Goal: Information Seeking & Learning: Learn about a topic

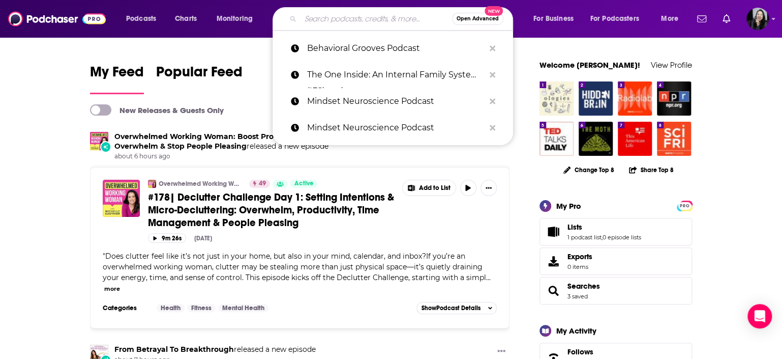
click at [383, 15] on input "Search podcasts, credits, & more..." at bounding box center [377, 19] width 152 height 16
paste input "BigDeal"
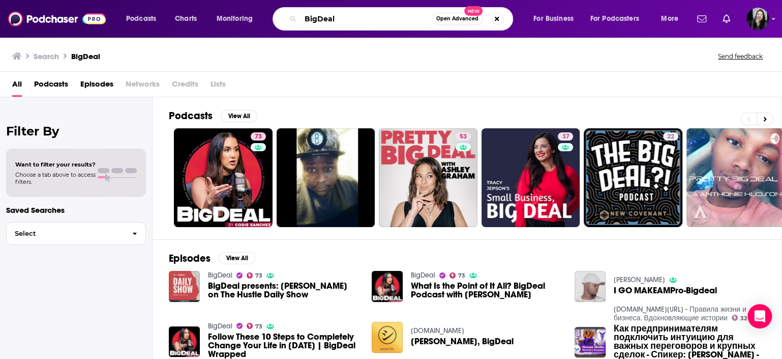
click at [392, 19] on input "BigDeal" at bounding box center [366, 19] width 131 height 16
type input "B"
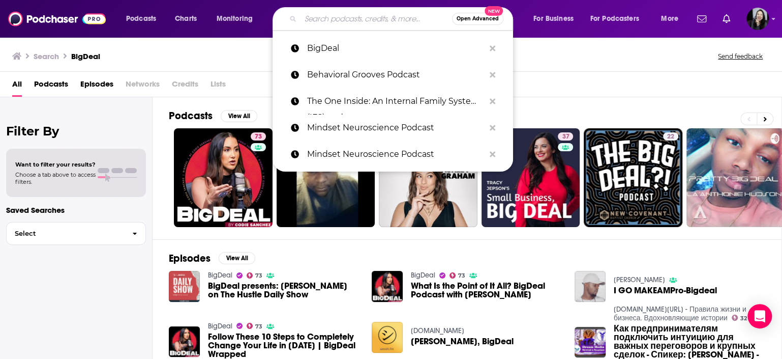
paste input "EntreLeadership"
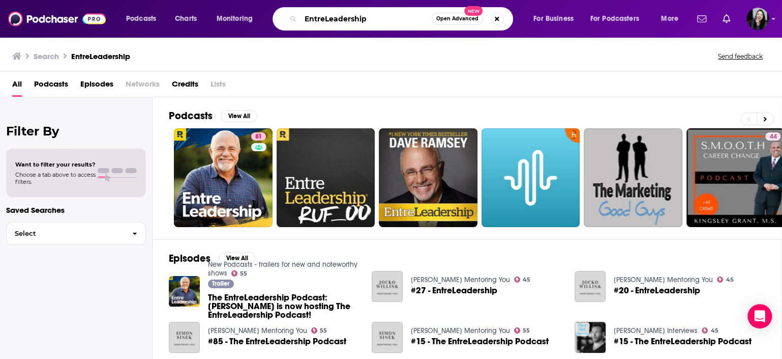
drag, startPoint x: 386, startPoint y: 17, endPoint x: 270, endPoint y: 40, distance: 118.7
click at [301, 27] on input "EntreLeadership" at bounding box center [366, 19] width 131 height 16
click at [270, 40] on div "Search EntreLeadership Send feedback" at bounding box center [391, 54] width 782 height 35
drag, startPoint x: 371, startPoint y: 21, endPoint x: 284, endPoint y: 22, distance: 87.5
click at [301, 22] on input "EntreLeadership" at bounding box center [366, 19] width 131 height 16
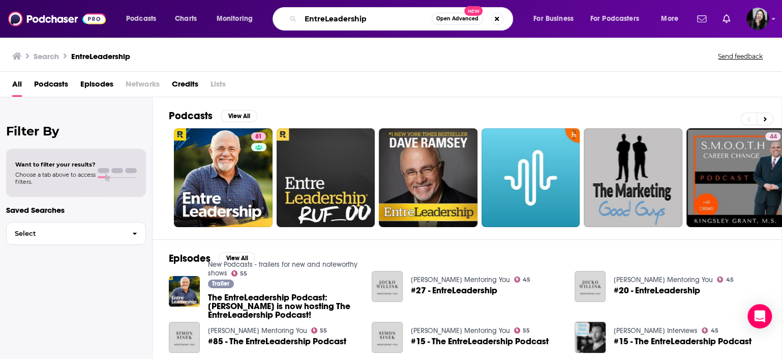
paste input "O 360"
type input "EO 360"
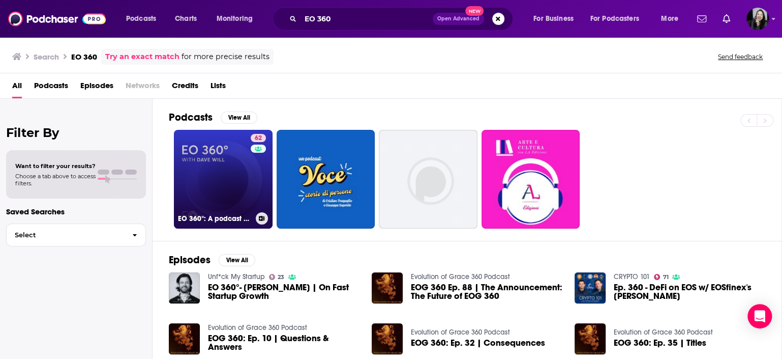
click at [222, 169] on link "62 EO 360°: A podcast by the Entrepreneurs’ Organization" at bounding box center [223, 179] width 99 height 99
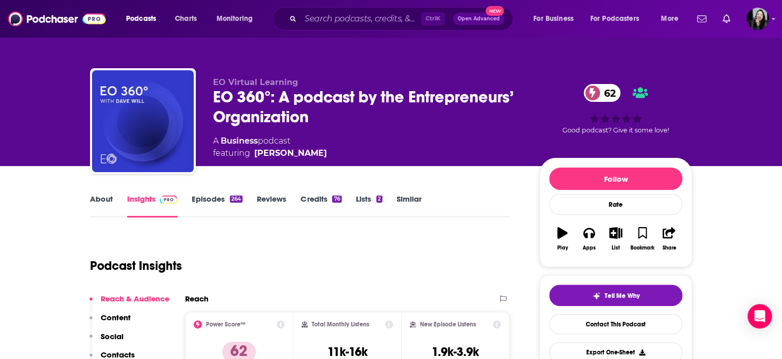
click at [209, 201] on link "Episodes 264" at bounding box center [217, 205] width 51 height 23
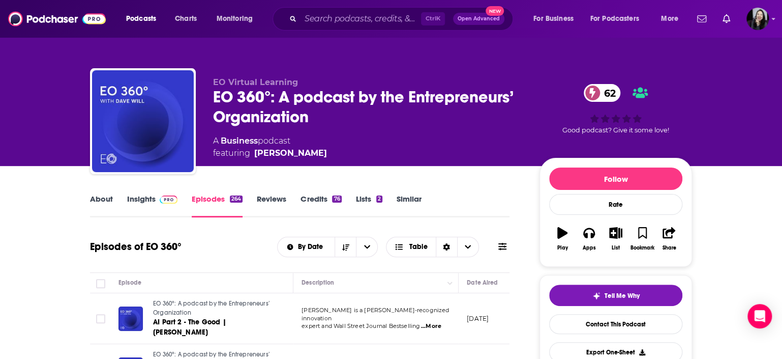
click at [278, 199] on link "Reviews" at bounding box center [271, 205] width 29 height 23
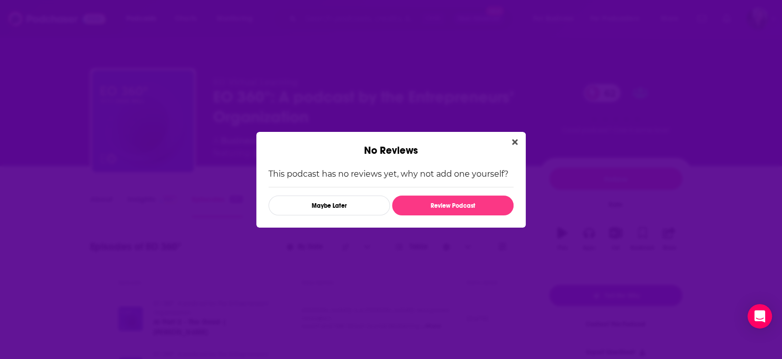
click at [505, 141] on div "No Reviews" at bounding box center [391, 144] width 270 height 25
click at [515, 143] on icon "Close" at bounding box center [515, 142] width 6 height 8
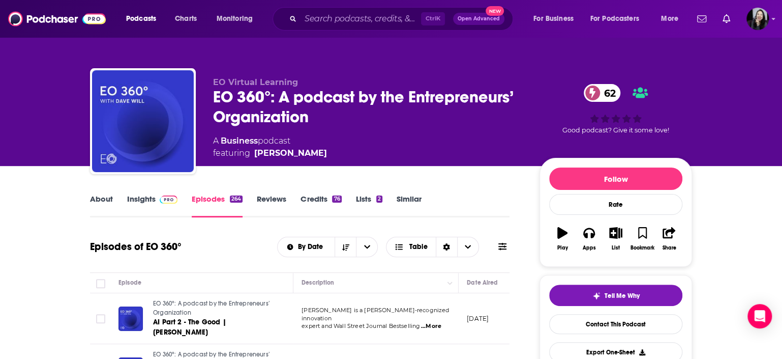
click at [92, 197] on link "About" at bounding box center [101, 205] width 23 height 23
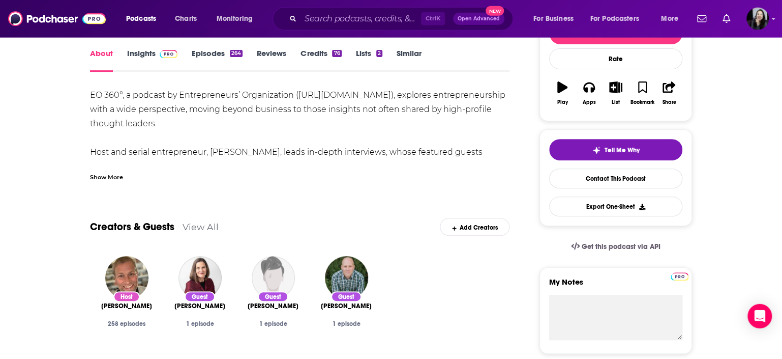
scroll to position [146, 0]
